Goal: Navigation & Orientation: Find specific page/section

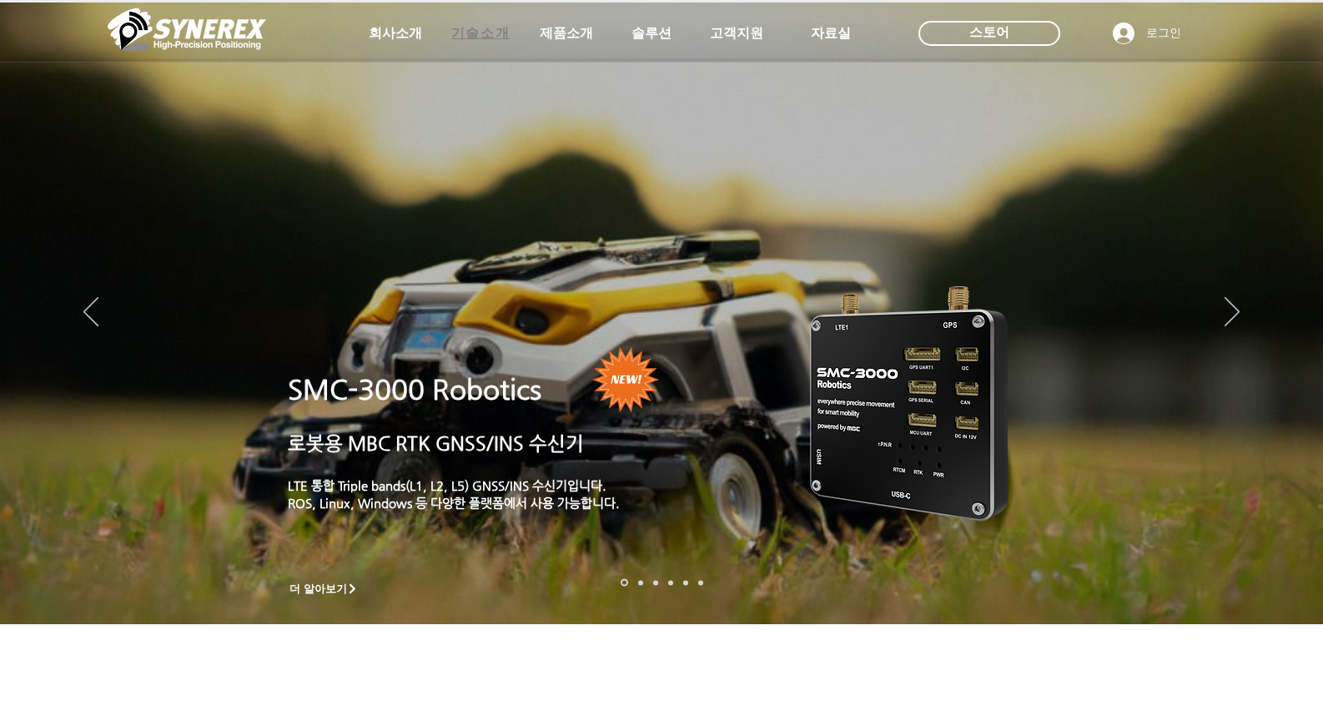
click at [473, 38] on span "기술소개" at bounding box center [480, 34] width 58 height 18
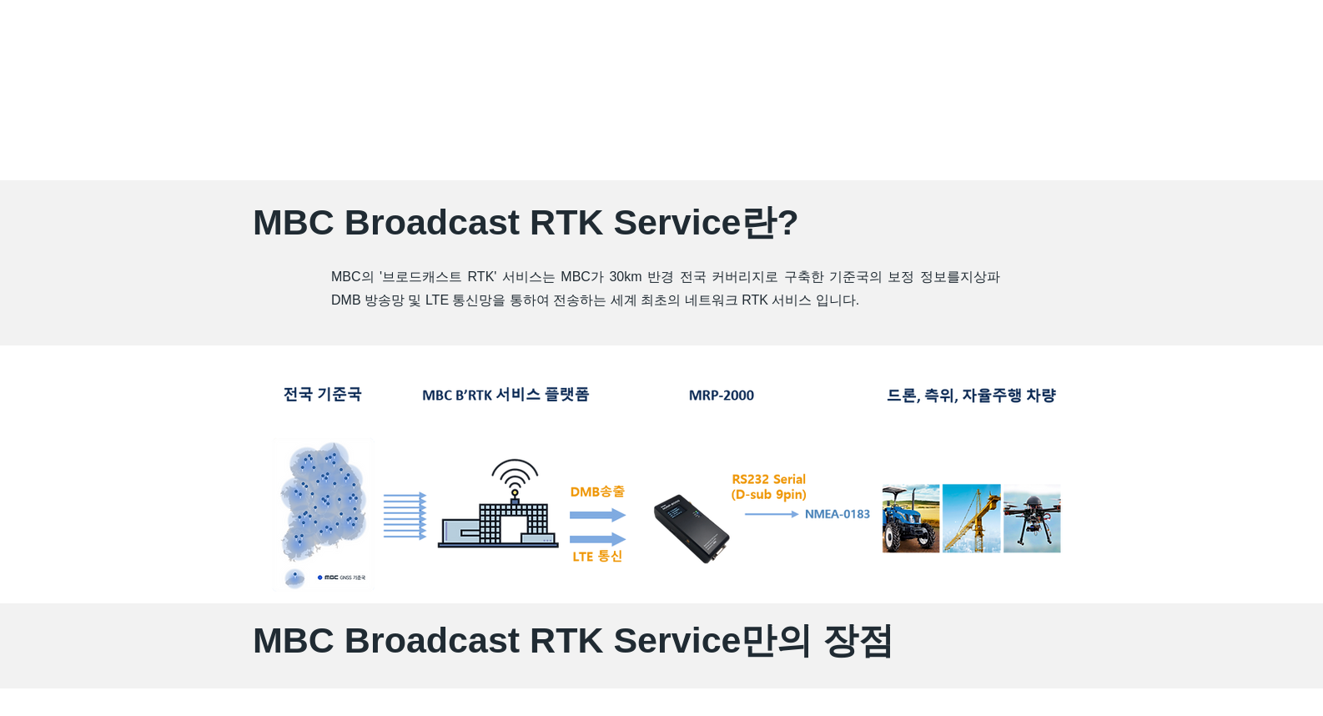
scroll to position [751, 0]
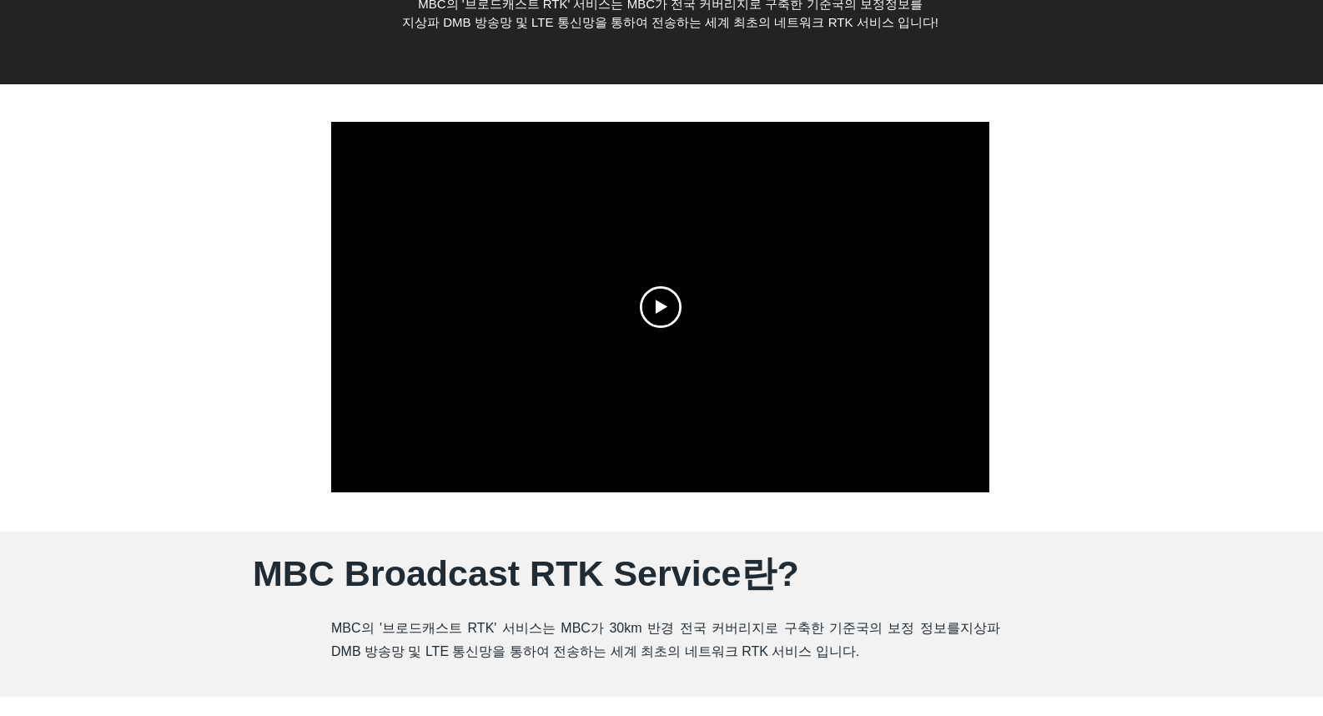
scroll to position [0, 0]
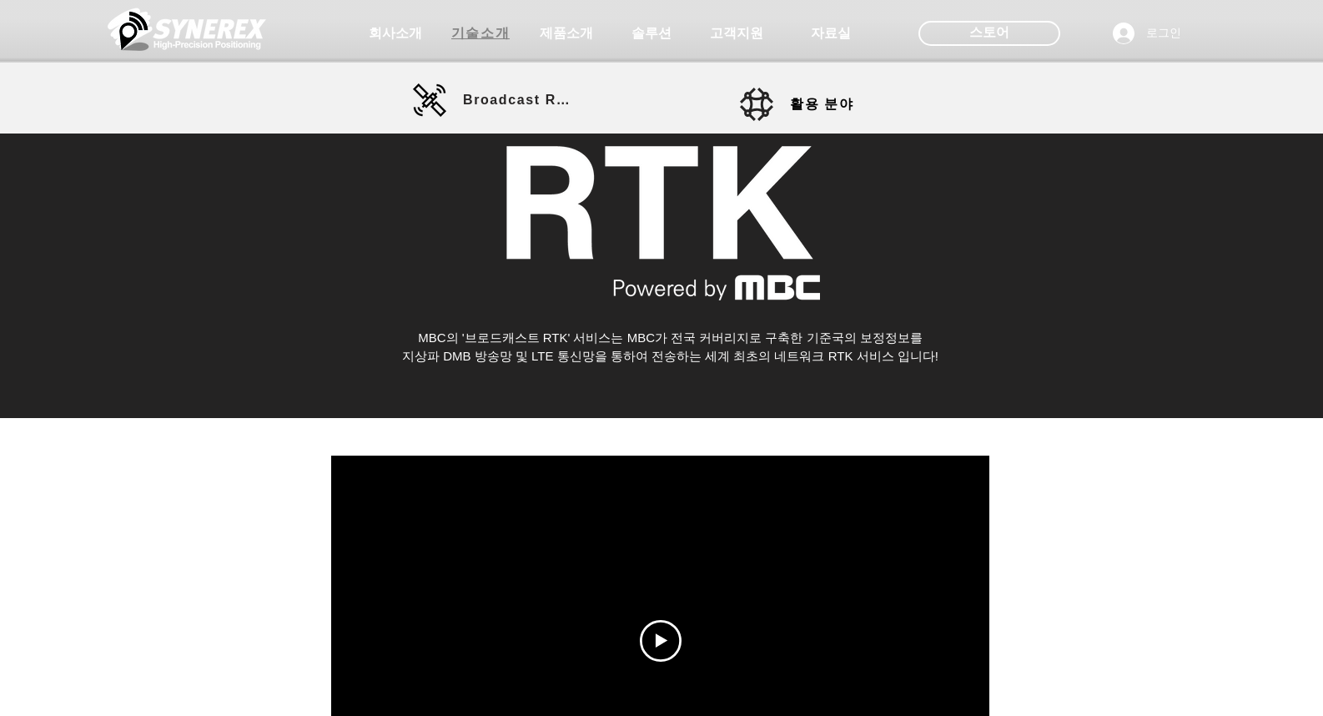
click at [467, 32] on span "기술소개" at bounding box center [480, 34] width 58 height 18
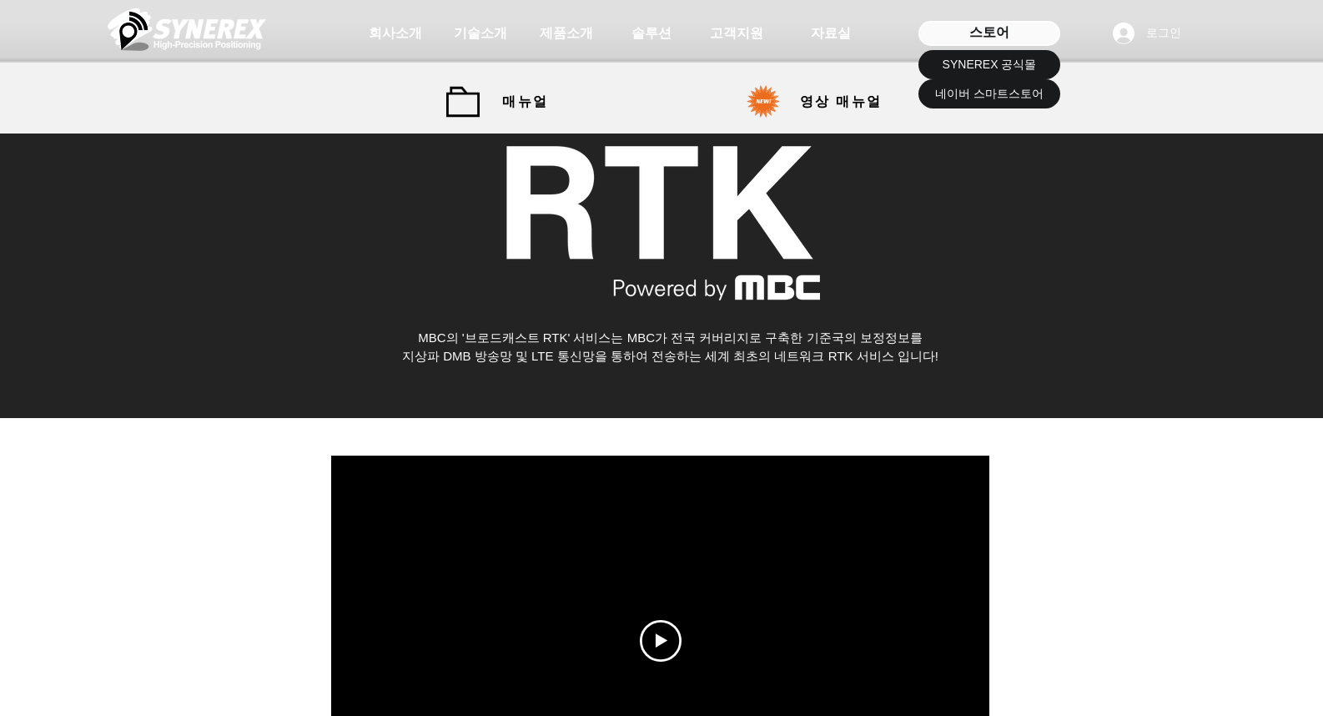
click at [997, 37] on span "스토어" at bounding box center [989, 32] width 40 height 18
click at [1002, 67] on span "SYNEREX 공식몰" at bounding box center [990, 65] width 94 height 17
